Goal: Task Accomplishment & Management: Use online tool/utility

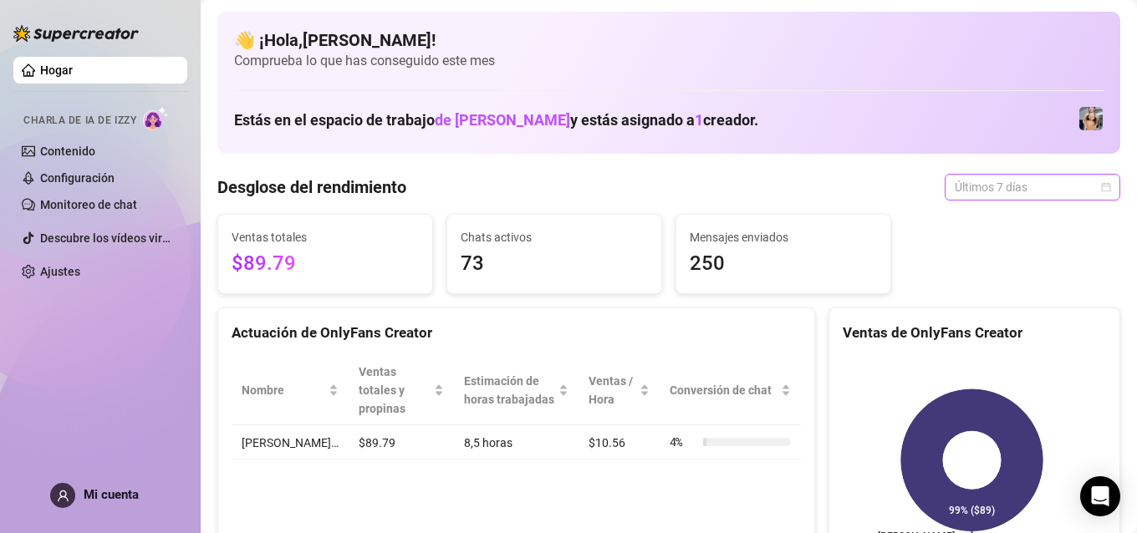
click at [1002, 186] on font "Últimos 7 días" at bounding box center [991, 187] width 73 height 13
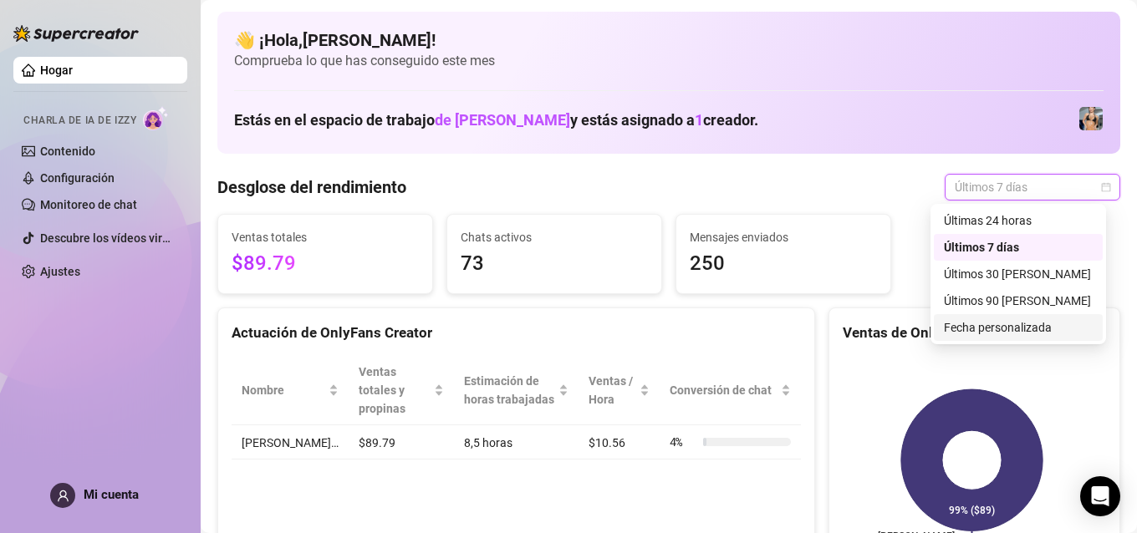
click at [998, 331] on font "Fecha personalizada" at bounding box center [998, 327] width 108 height 13
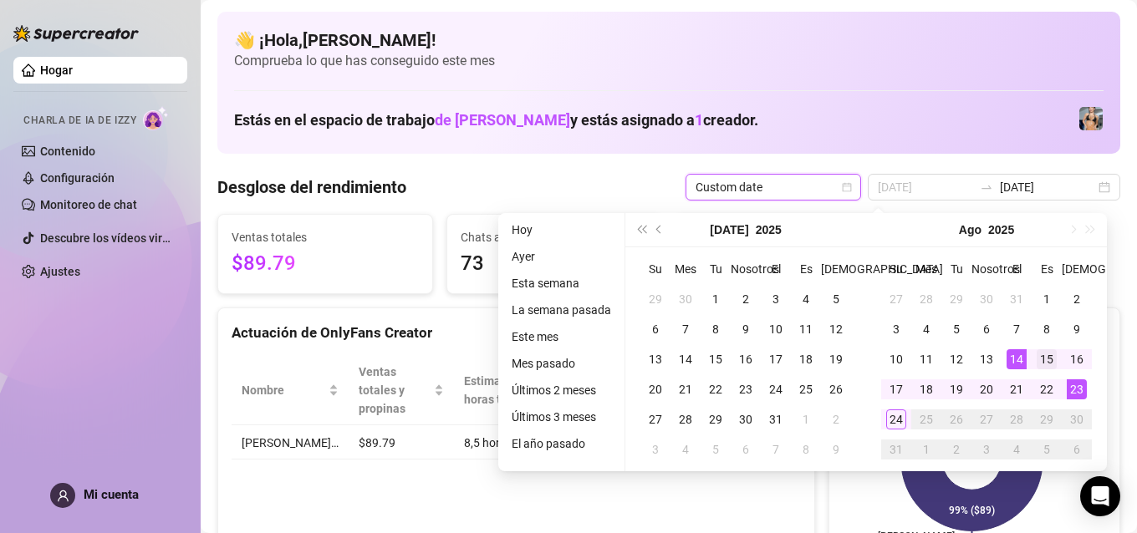
type input "2025-08-15"
drag, startPoint x: 1040, startPoint y: 359, endPoint x: 915, endPoint y: 366, distance: 124.8
click at [1040, 358] on font "15" at bounding box center [1046, 359] width 13 height 13
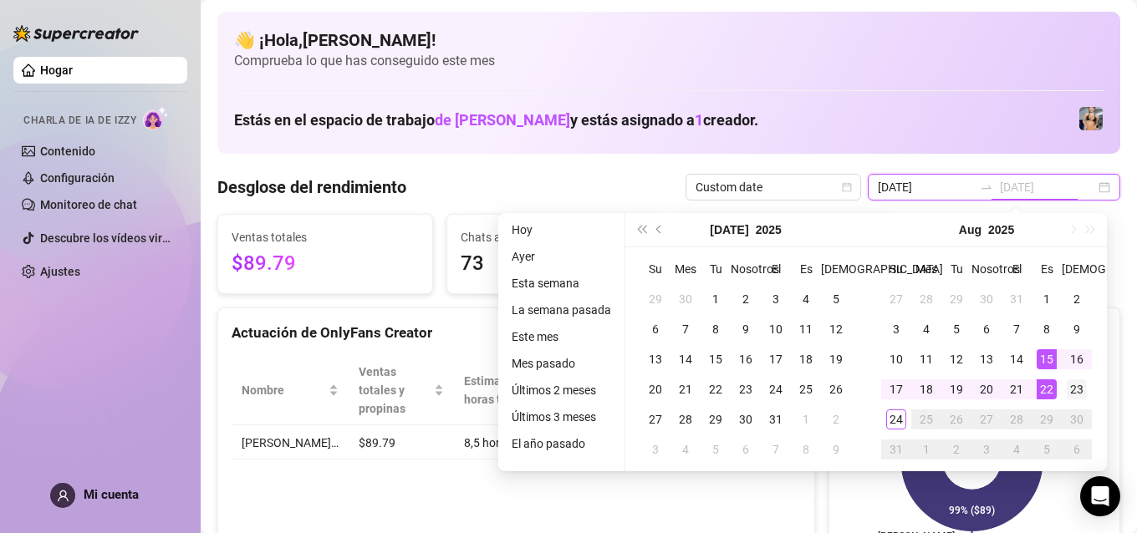
type input "2025-08-23"
click at [1073, 385] on div "23" at bounding box center [1077, 390] width 20 height 20
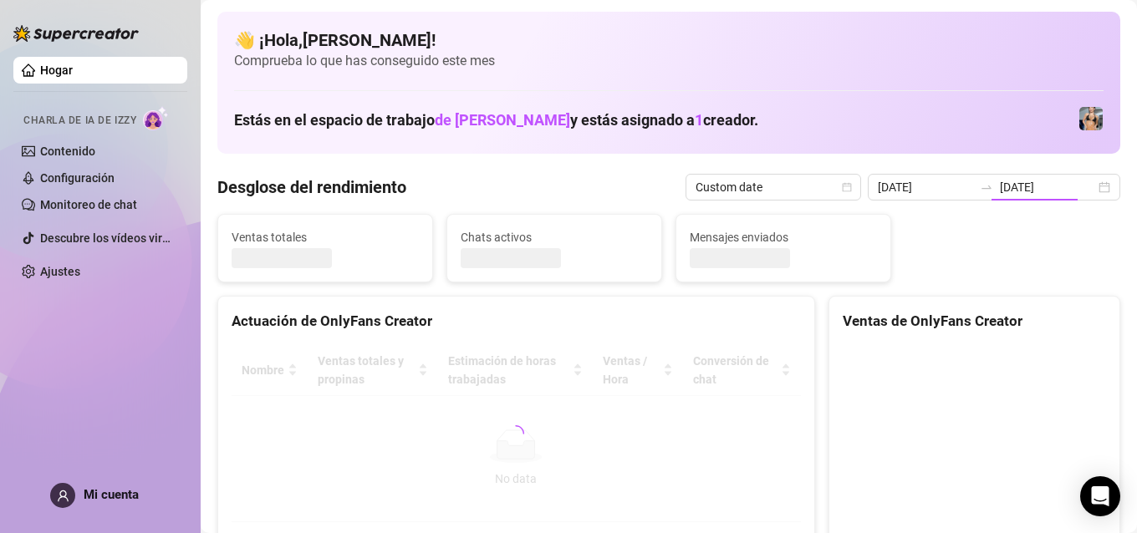
type input "2025-08-15"
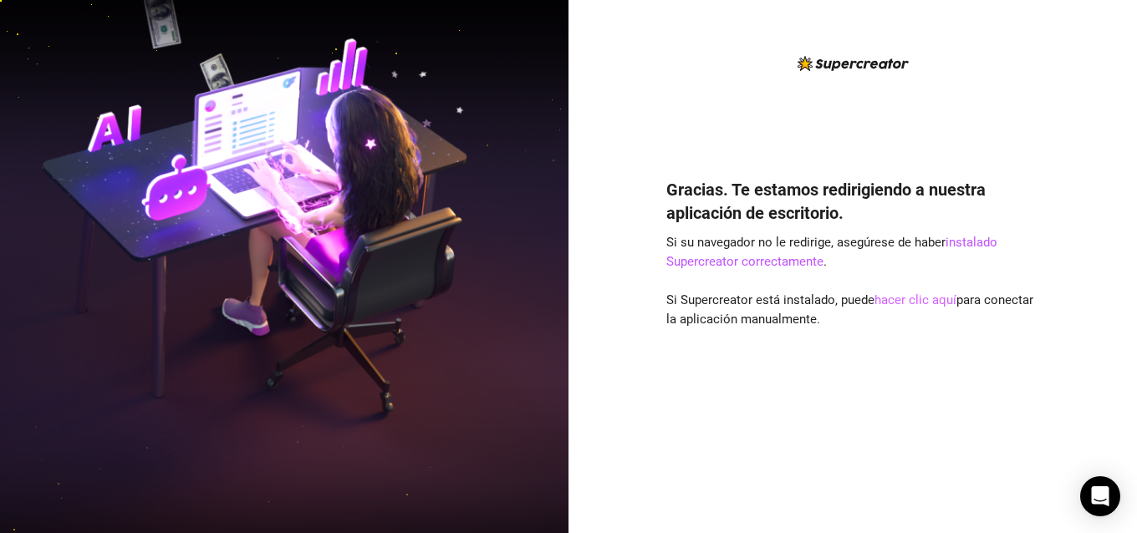
click at [899, 303] on font "hacer clic aquí" at bounding box center [915, 300] width 82 height 15
click at [894, 303] on font "hacer clic aquí" at bounding box center [915, 300] width 82 height 15
click at [935, 303] on font "hacer clic aquí" at bounding box center [915, 300] width 82 height 15
